Goal: Task Accomplishment & Management: Complete application form

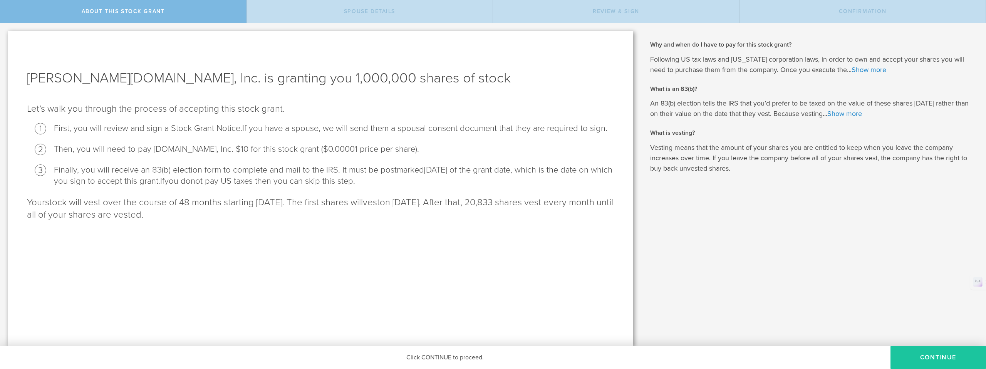
click at [923, 355] on button "CONTINUE" at bounding box center [937, 357] width 95 height 23
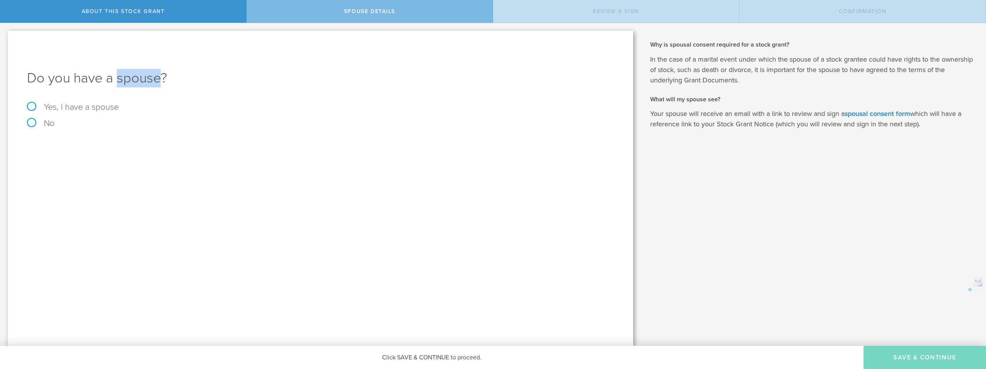
drag, startPoint x: 160, startPoint y: 80, endPoint x: 116, endPoint y: 79, distance: 44.3
click at [116, 79] on h1 "Do you have a spouse?" at bounding box center [320, 78] width 587 height 18
copy h1 "spouse"
click at [33, 107] on label "Yes, I have a spouse" at bounding box center [320, 107] width 587 height 8
click at [5, 35] on input "Yes, I have a spouse" at bounding box center [2, 29] width 5 height 12
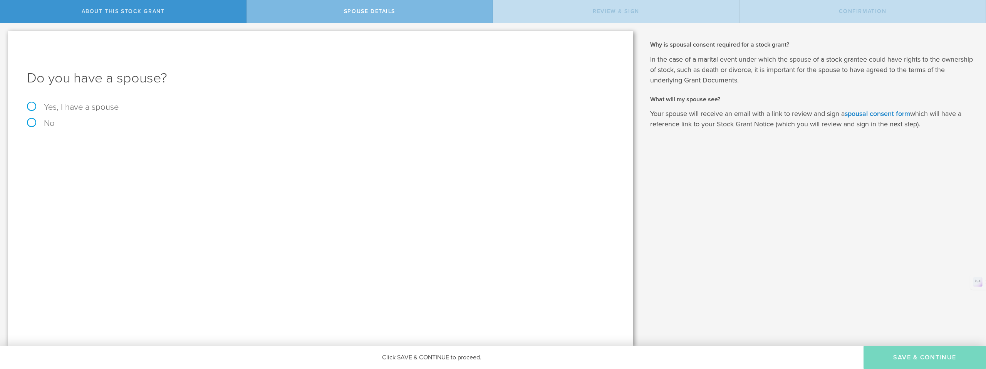
radio input "true"
click at [135, 170] on input "text" at bounding box center [347, 170] width 525 height 12
type input "[PERSON_NAME]"
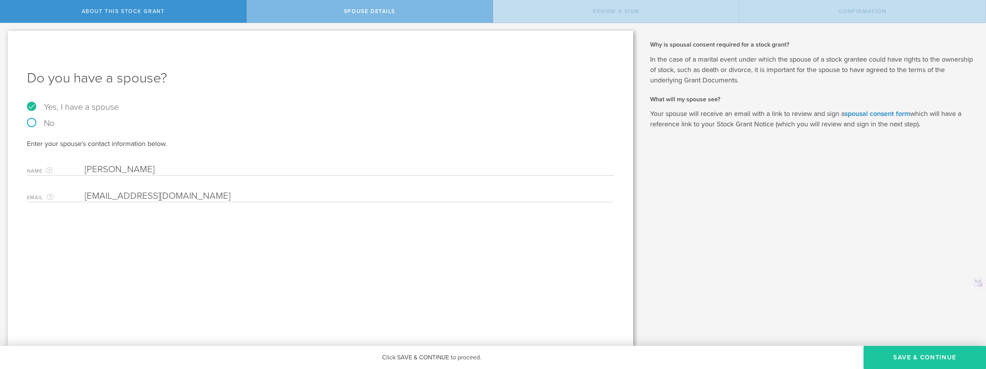
type input "[EMAIL_ADDRESS][DOMAIN_NAME]"
click at [913, 358] on button "Save & Continue" at bounding box center [924, 357] width 122 height 23
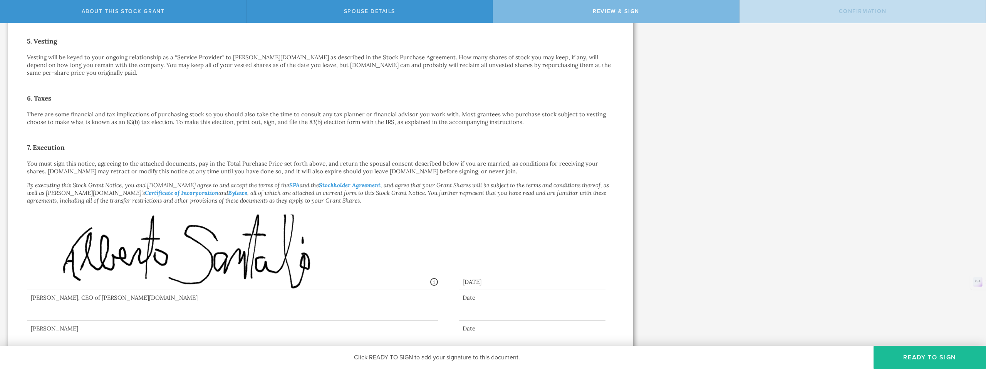
scroll to position [440, 0]
click at [914, 355] on button "Ready to Sign" at bounding box center [929, 357] width 112 height 23
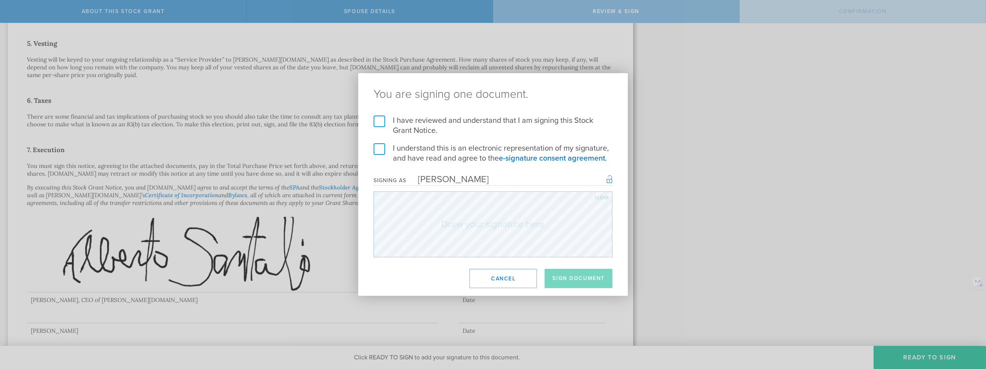
click at [382, 125] on label "I have reviewed and understand that I am signing this Stock Grant Notice." at bounding box center [492, 125] width 239 height 20
click at [0, 0] on input "I have reviewed and understand that I am signing this Stock Grant Notice." at bounding box center [0, 0] width 0 height 0
click at [379, 151] on label "I understand this is an electronic representation of my signature, and have rea…" at bounding box center [492, 153] width 239 height 20
click at [0, 0] on input "I understand this is an electronic representation of my signature, and have rea…" at bounding box center [0, 0] width 0 height 0
click at [509, 278] on button "Cancel" at bounding box center [502, 278] width 67 height 19
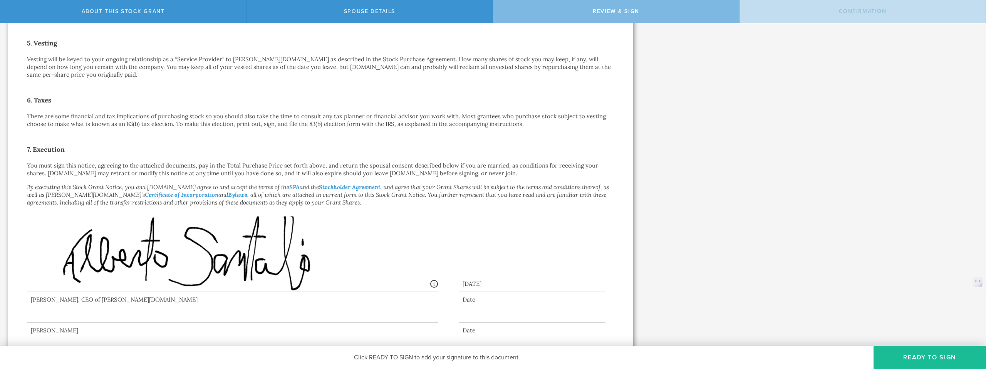
scroll to position [442, 0]
click at [937, 358] on button "Ready to Sign" at bounding box center [929, 357] width 112 height 23
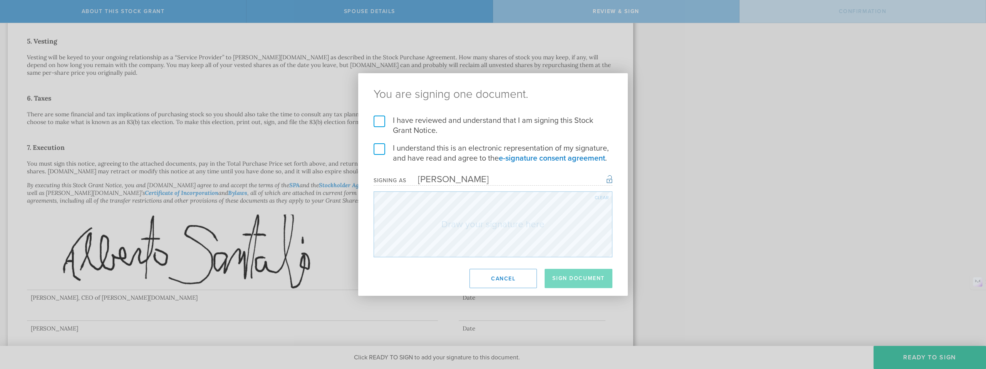
click at [379, 123] on label "I have reviewed and understand that I am signing this Stock Grant Notice." at bounding box center [492, 125] width 239 height 20
click at [0, 0] on input "I have reviewed and understand that I am signing this Stock Grant Notice." at bounding box center [0, 0] width 0 height 0
click at [376, 148] on label "I understand this is an electronic representation of my signature, and have rea…" at bounding box center [492, 153] width 239 height 20
click at [0, 0] on input "I understand this is an electronic representation of my signature, and have rea…" at bounding box center [0, 0] width 0 height 0
click at [577, 278] on button "Sign Document" at bounding box center [578, 278] width 68 height 19
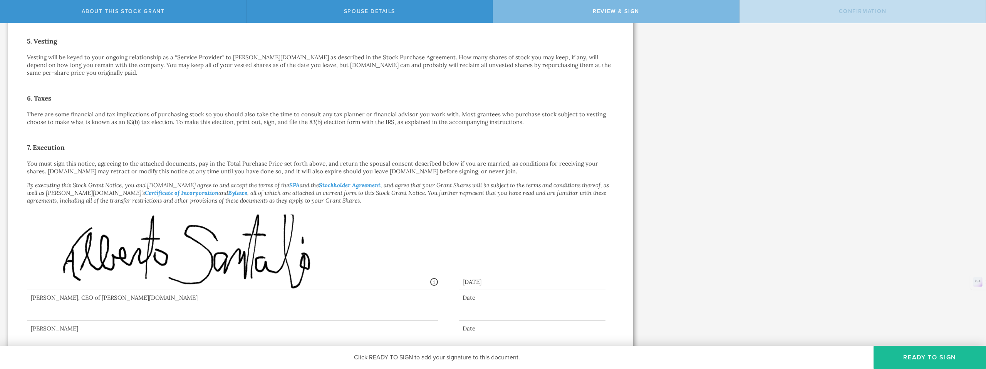
scroll to position [0, 0]
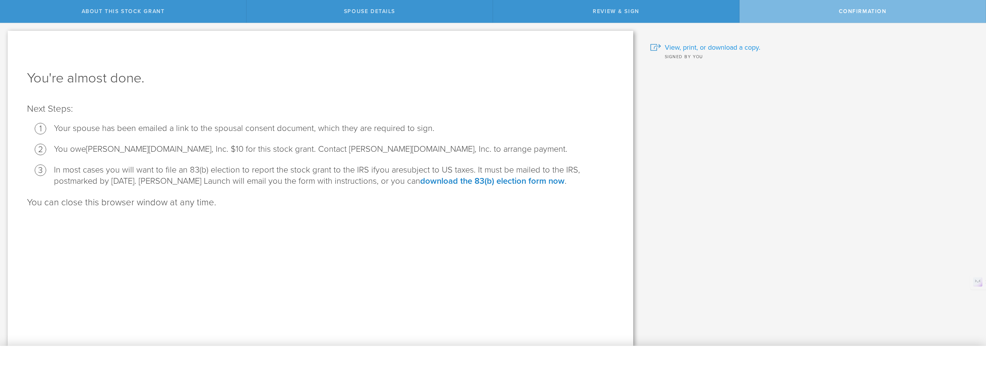
click at [711, 47] on span "View, print, or download a copy." at bounding box center [712, 47] width 95 height 10
